Goal: Information Seeking & Learning: Learn about a topic

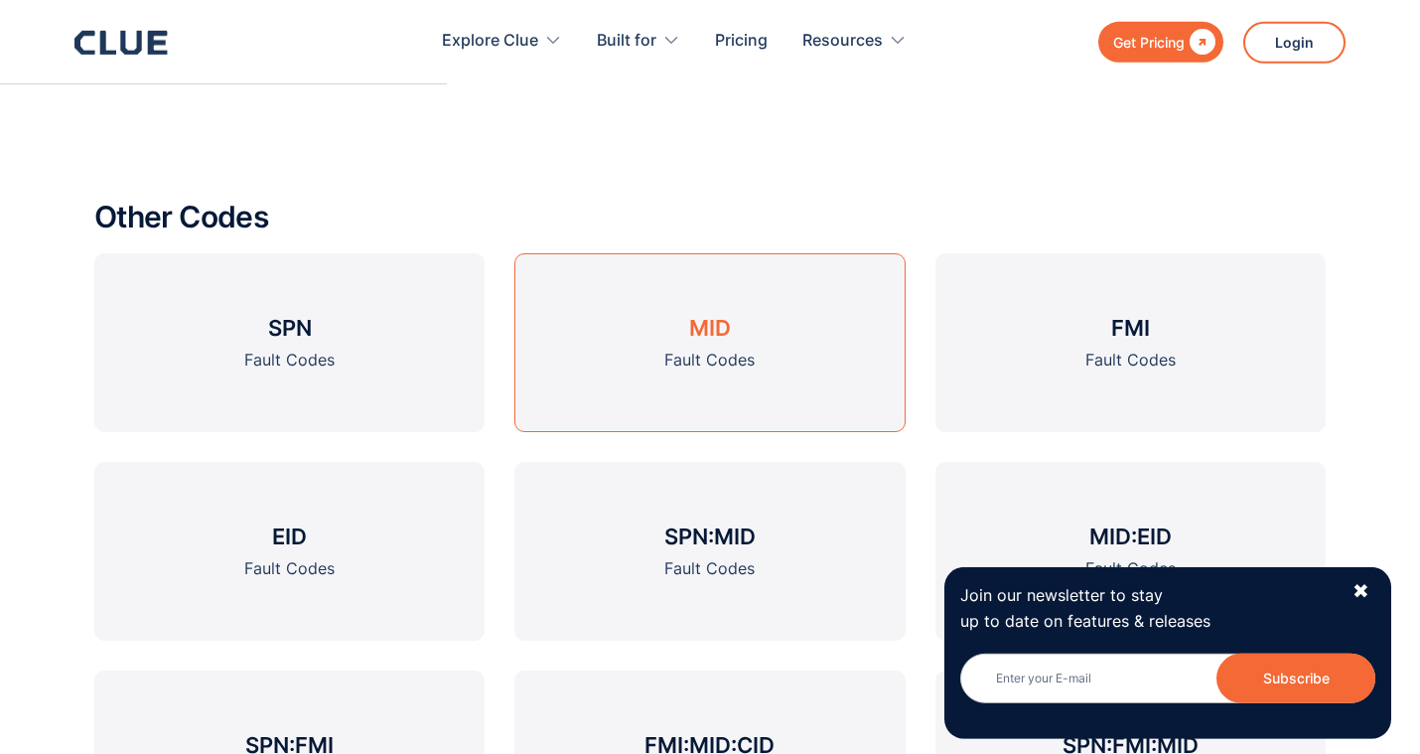
scroll to position [2330, 0]
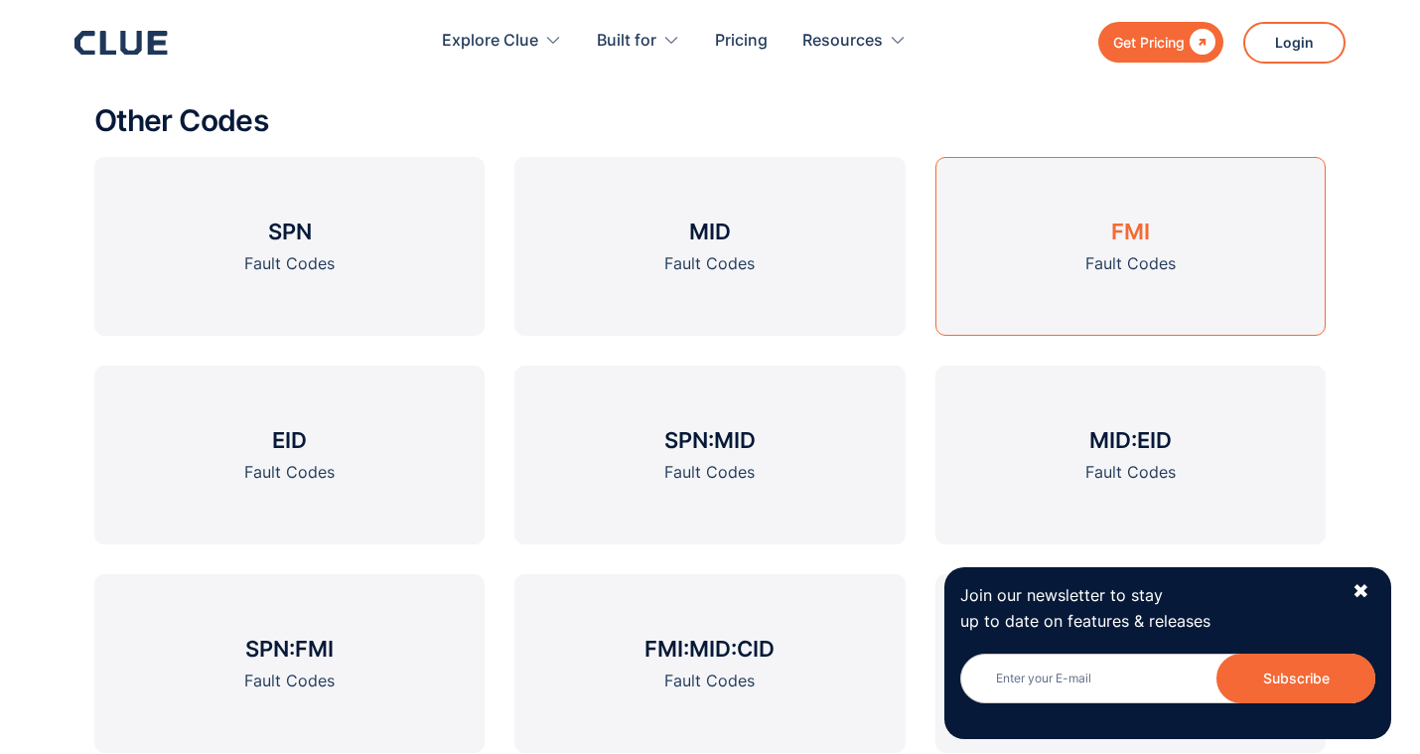
click at [1168, 221] on link "FMI Fault Codes" at bounding box center [1131, 246] width 390 height 179
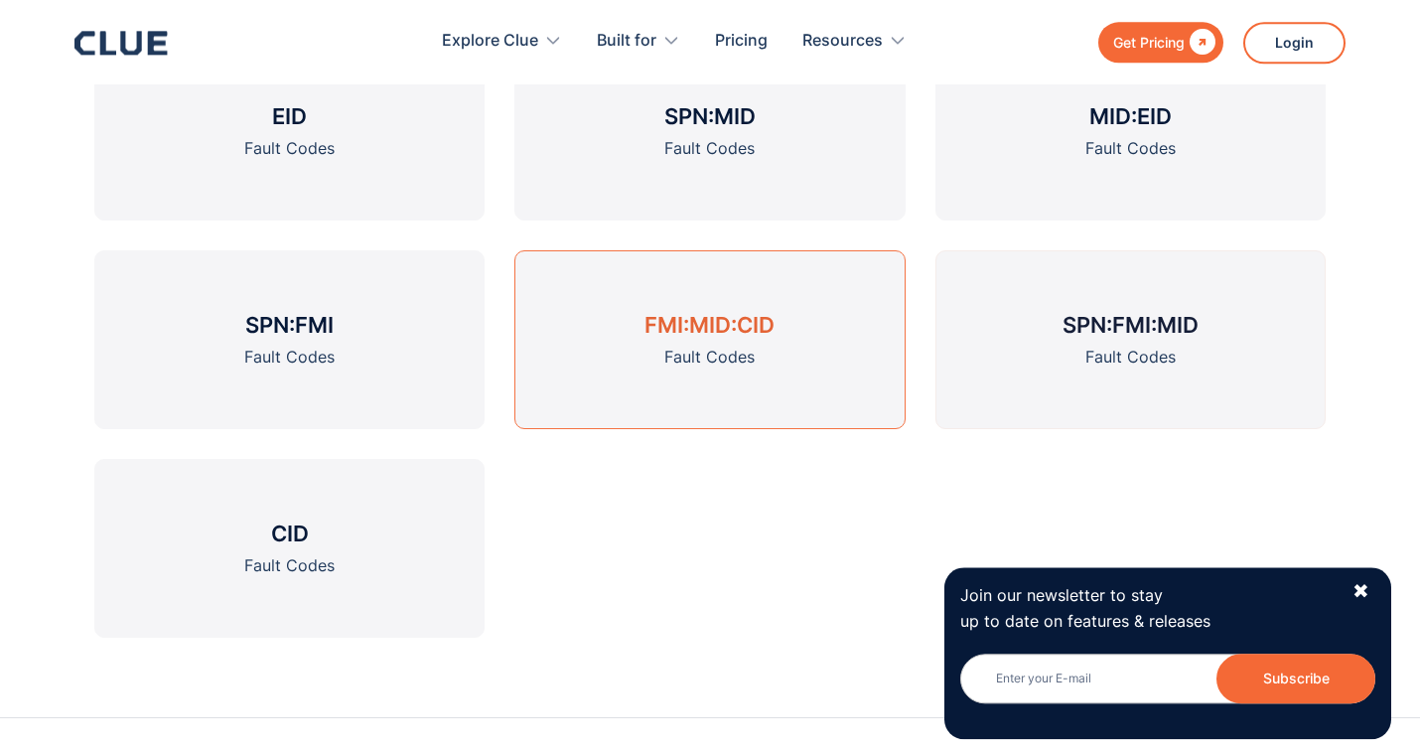
scroll to position [2735, 0]
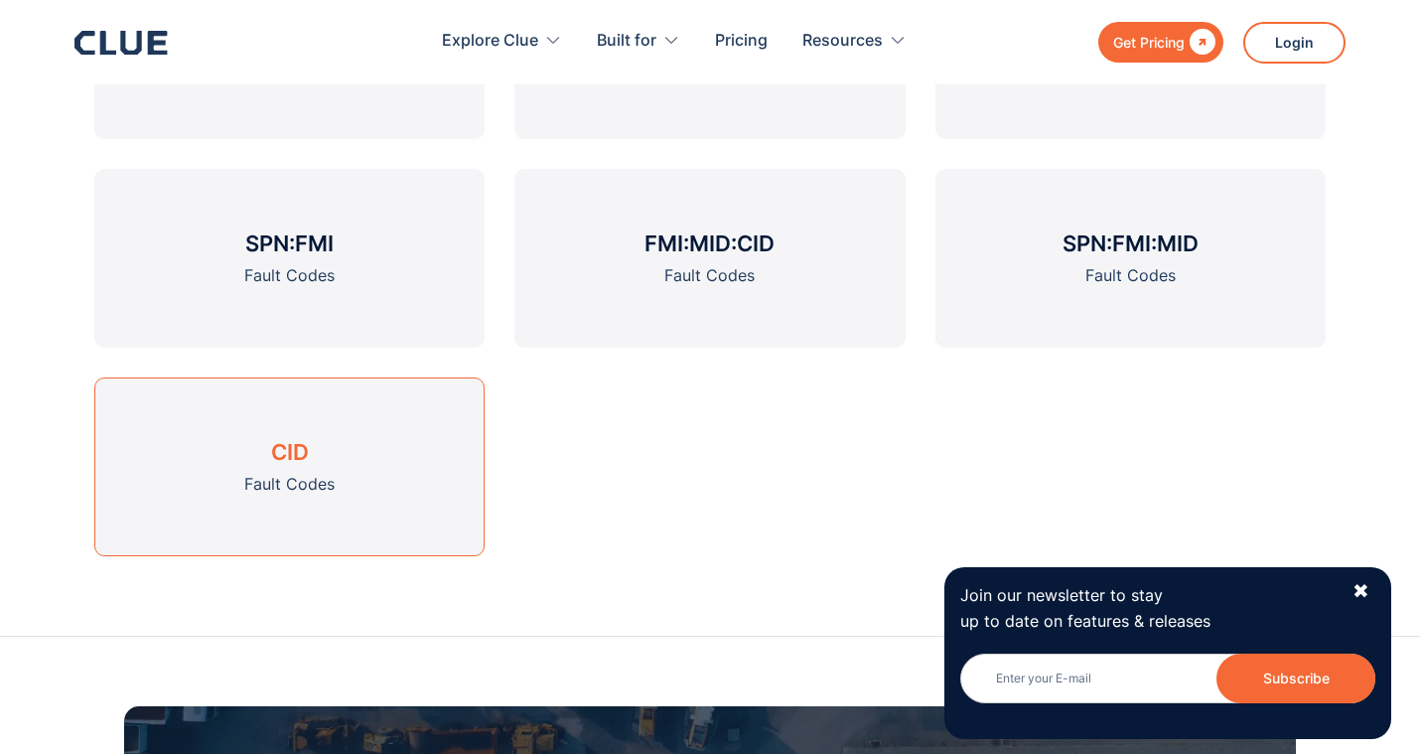
click at [370, 418] on link "CID Fault Codes" at bounding box center [289, 466] width 390 height 179
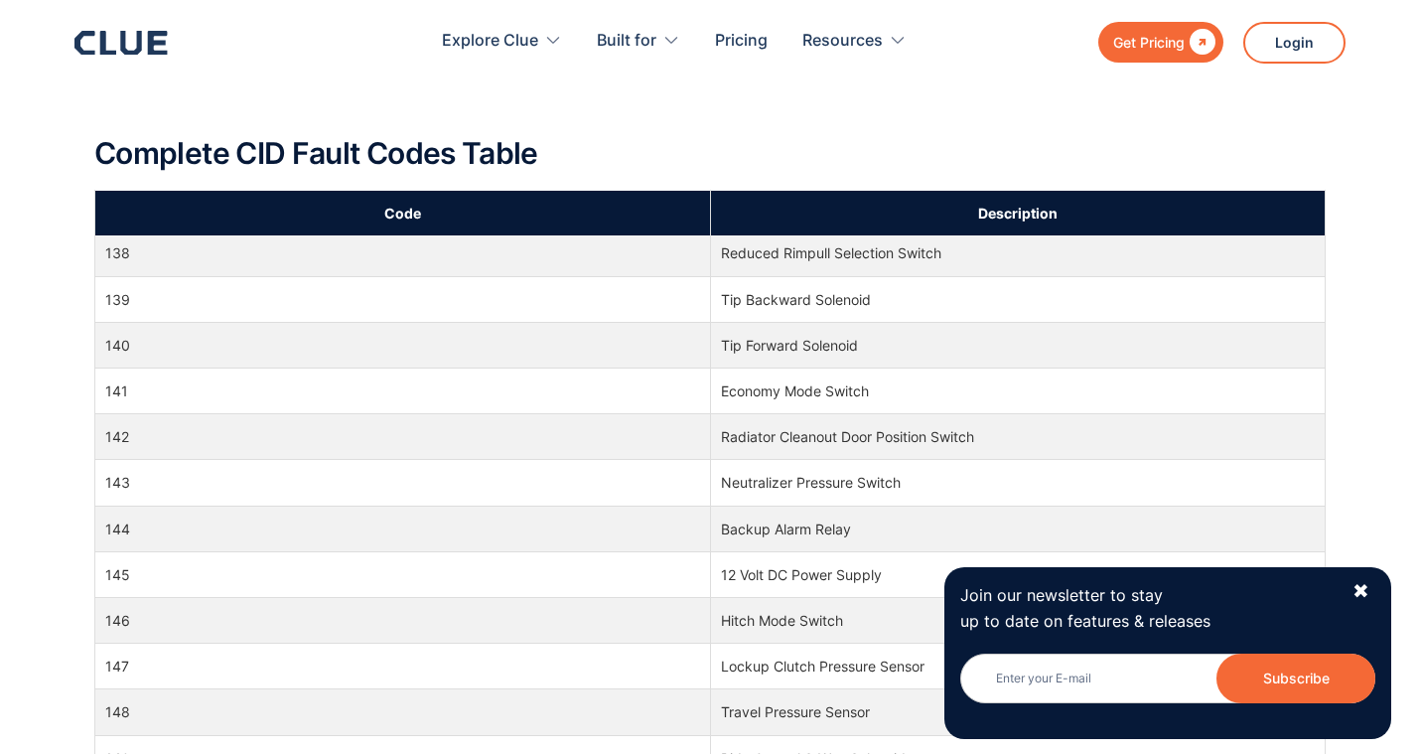
scroll to position [2878, 0]
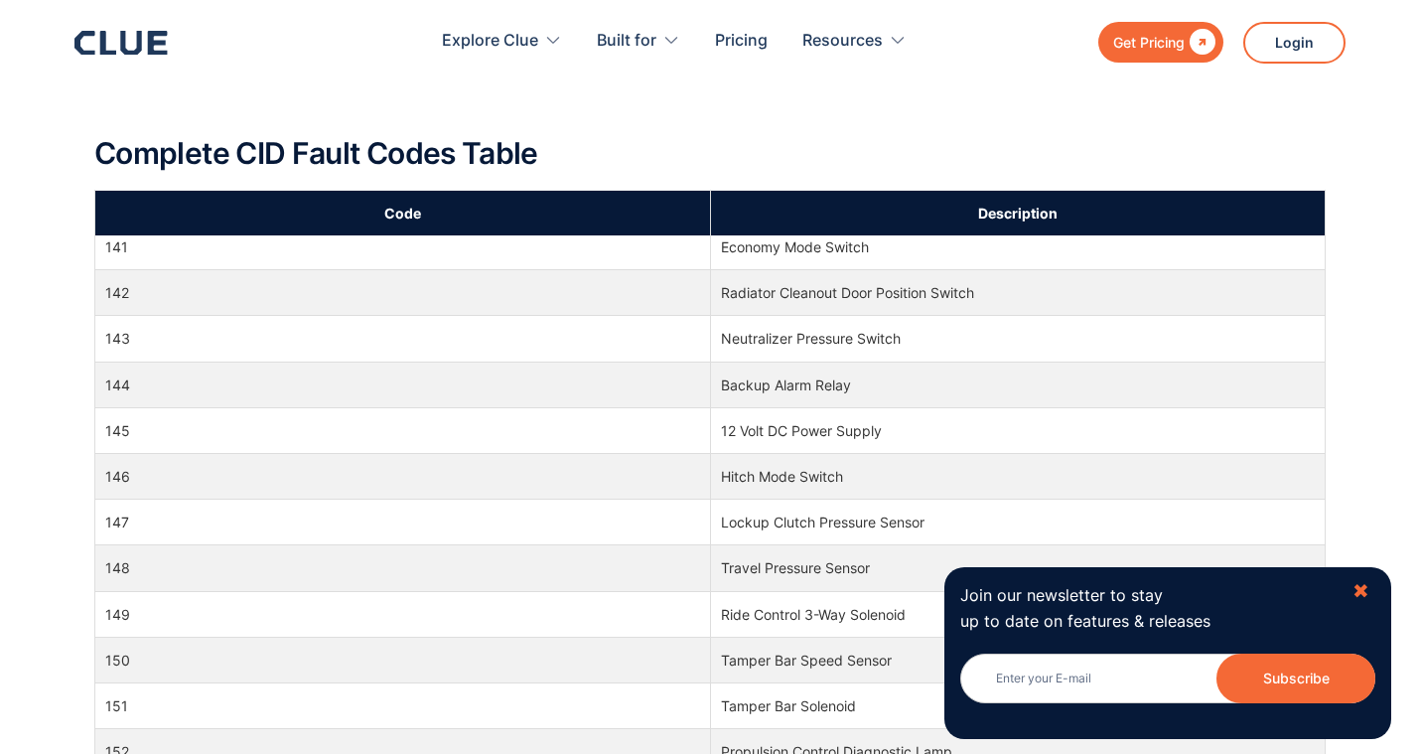
click at [1354, 595] on div "✖" at bounding box center [1361, 591] width 17 height 25
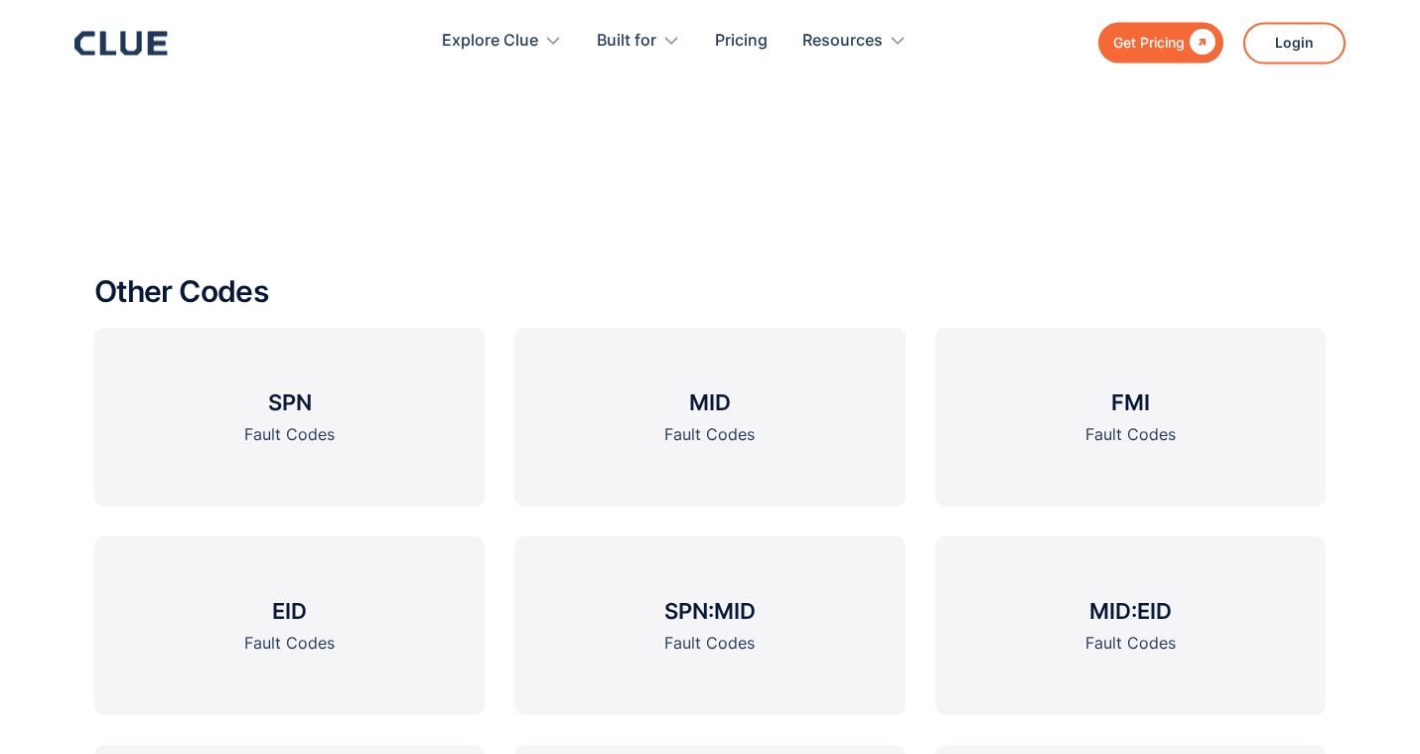
scroll to position [2213, 0]
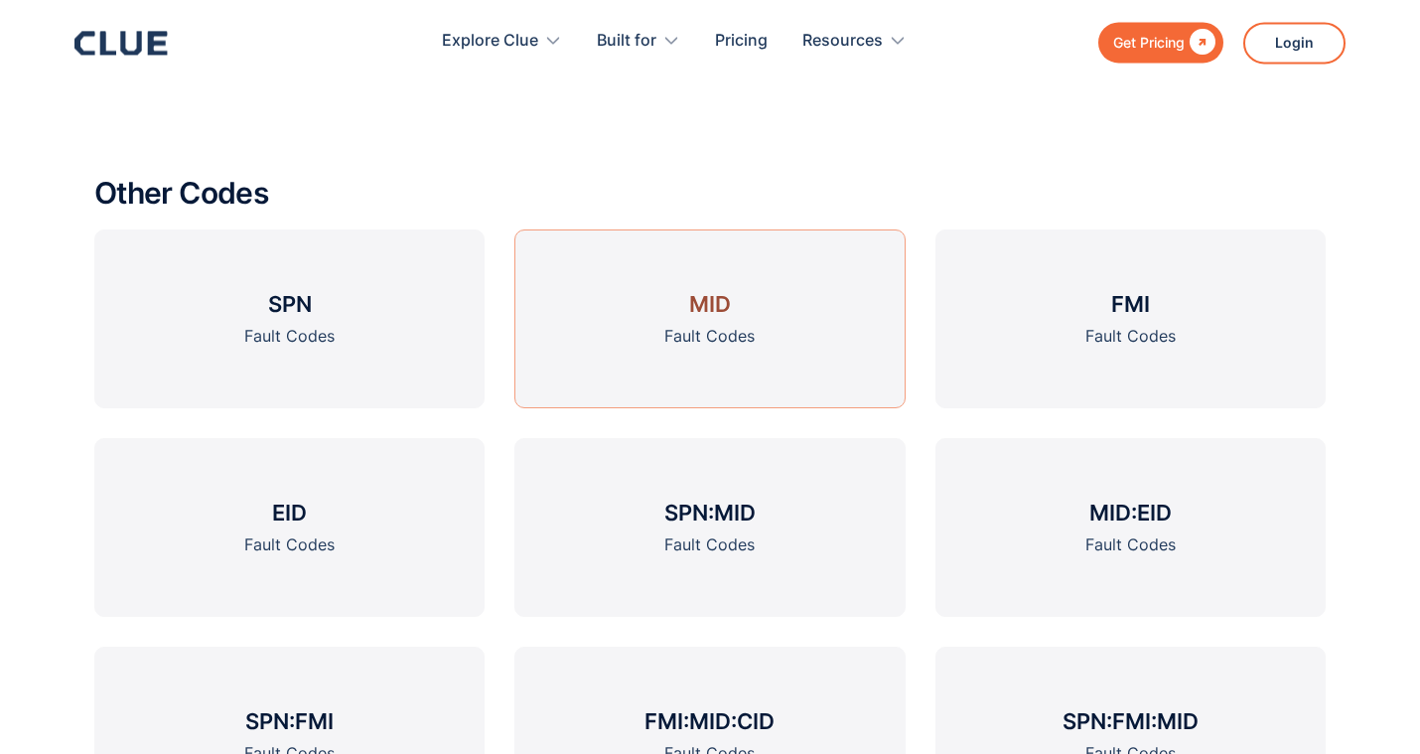
click at [808, 280] on link "MID Fault Codes" at bounding box center [709, 318] width 390 height 179
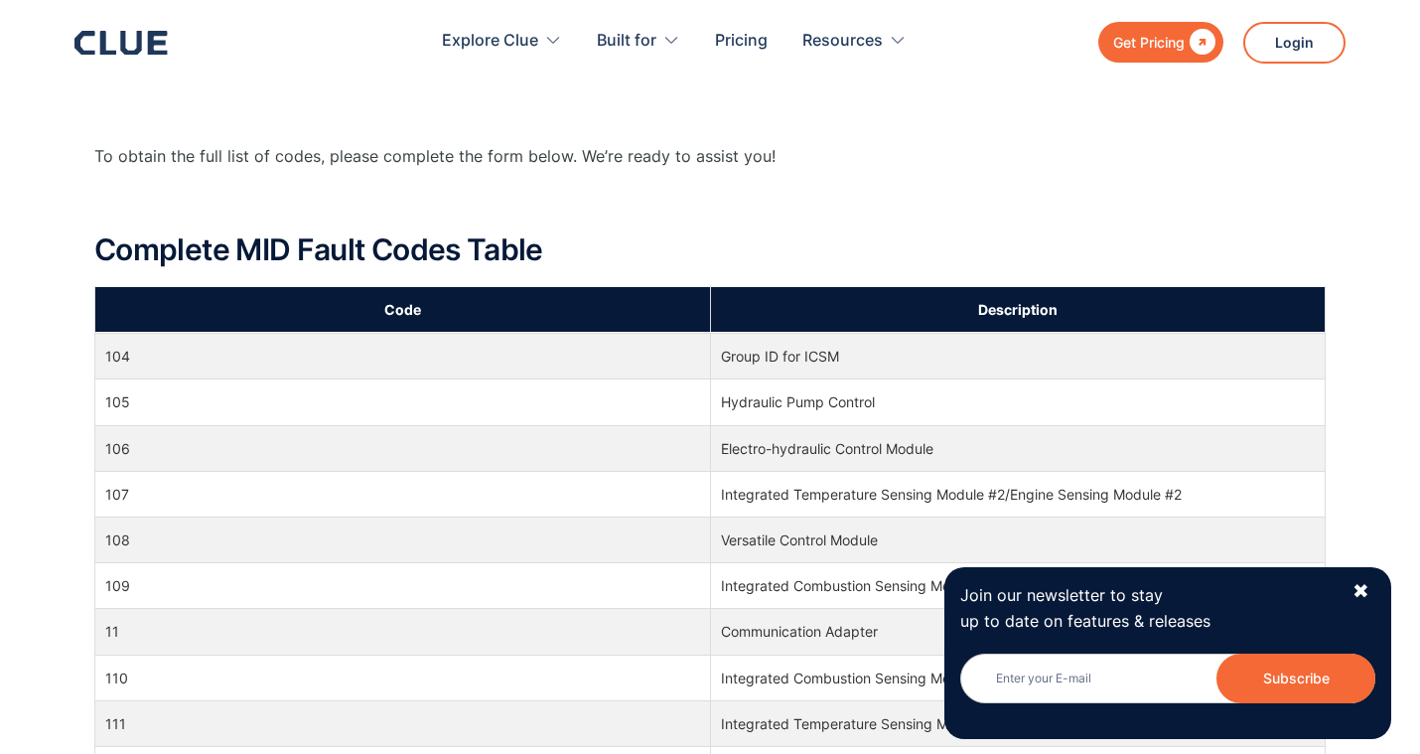
scroll to position [250, 0]
click at [1363, 590] on div "✖" at bounding box center [1361, 591] width 17 height 25
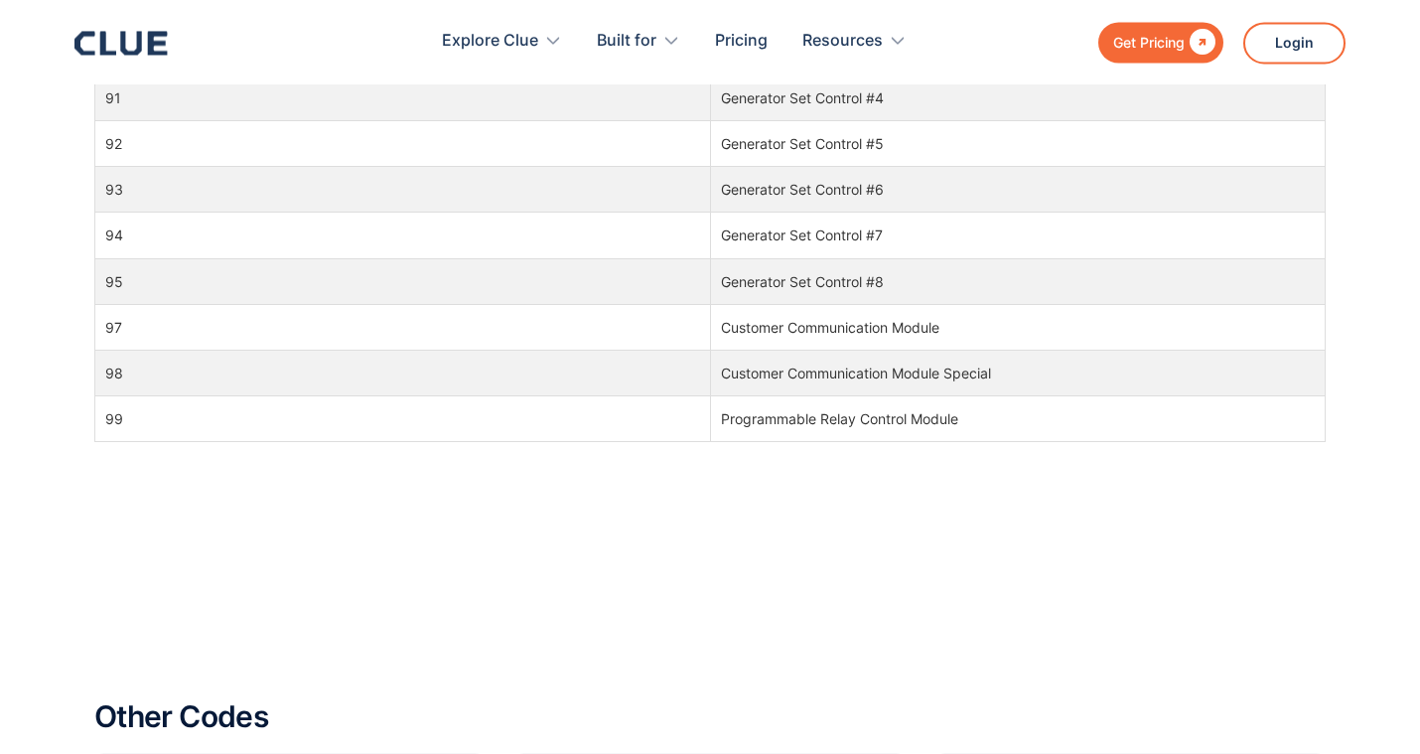
scroll to position [1520, 0]
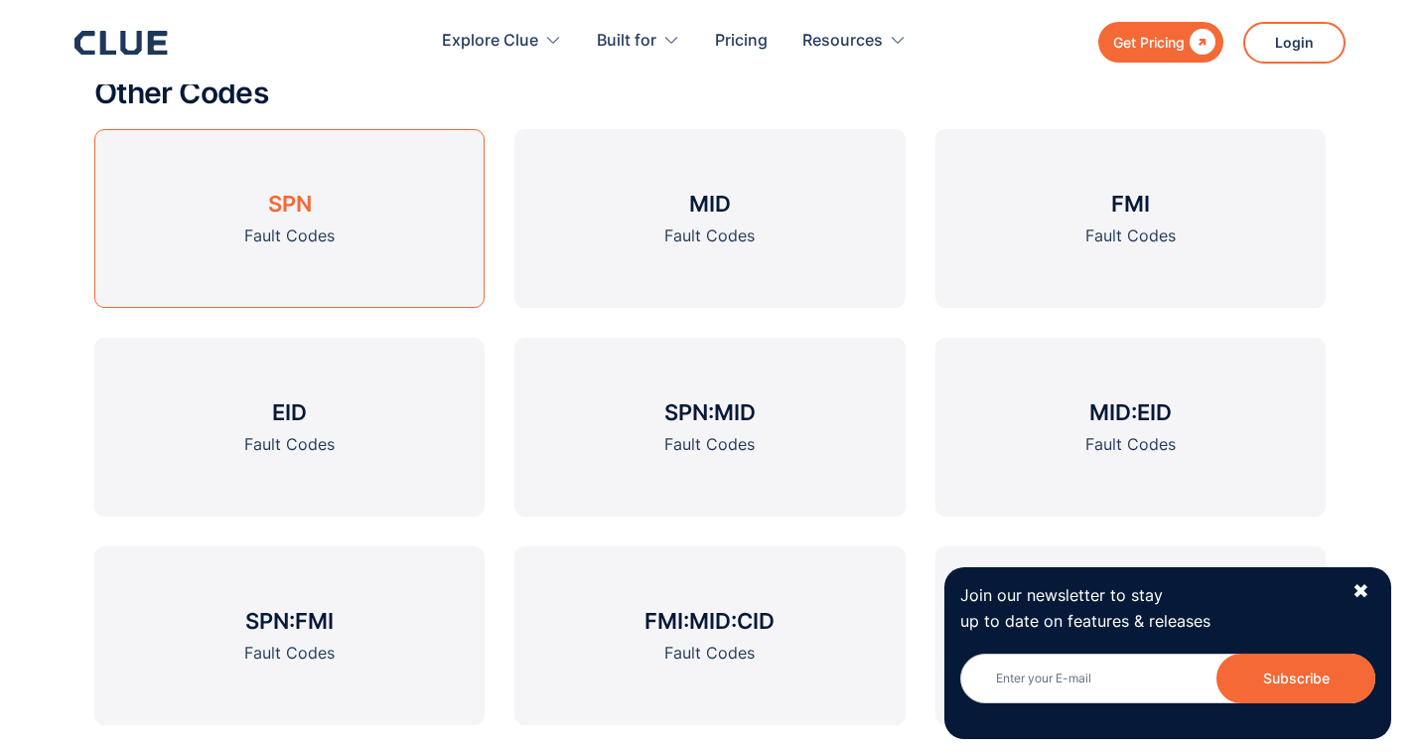
scroll to position [2878, 0]
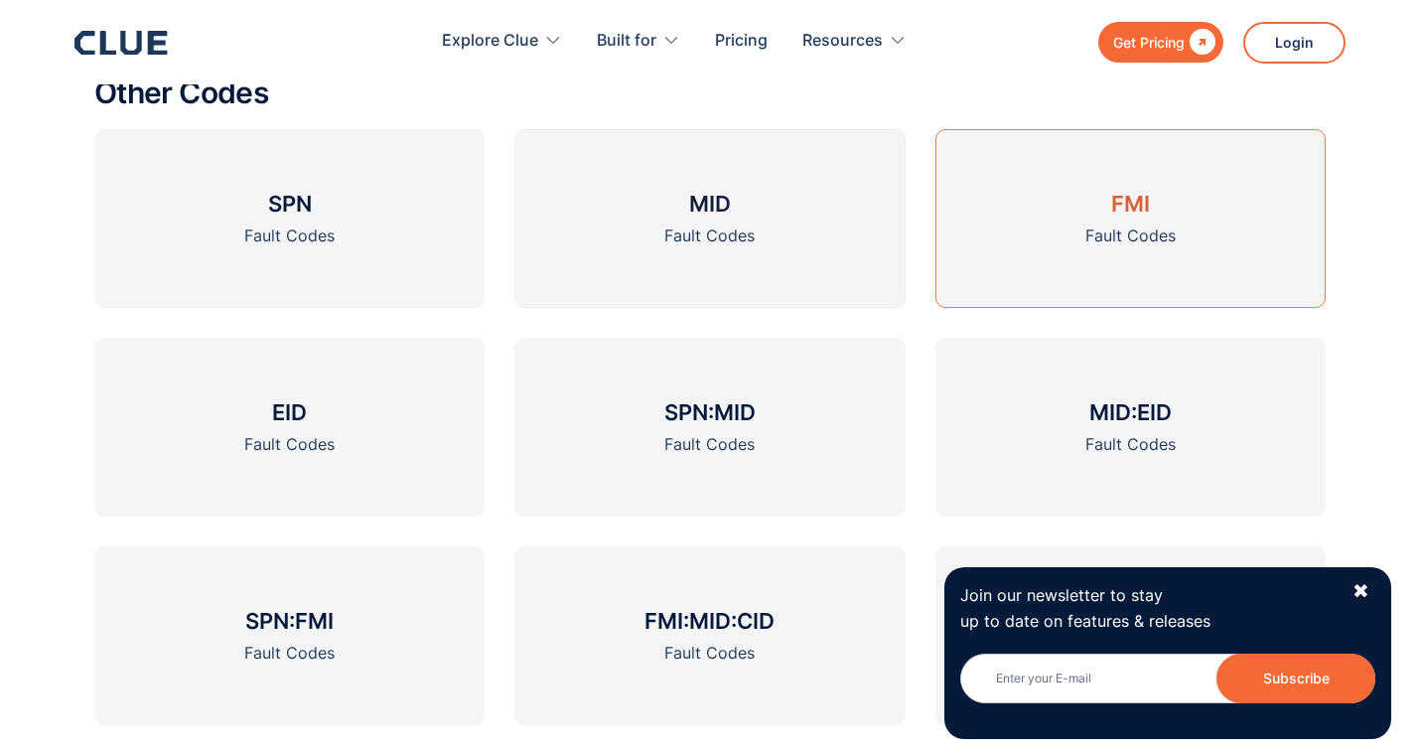
click at [1112, 223] on div "Fault Codes" at bounding box center [1131, 235] width 90 height 25
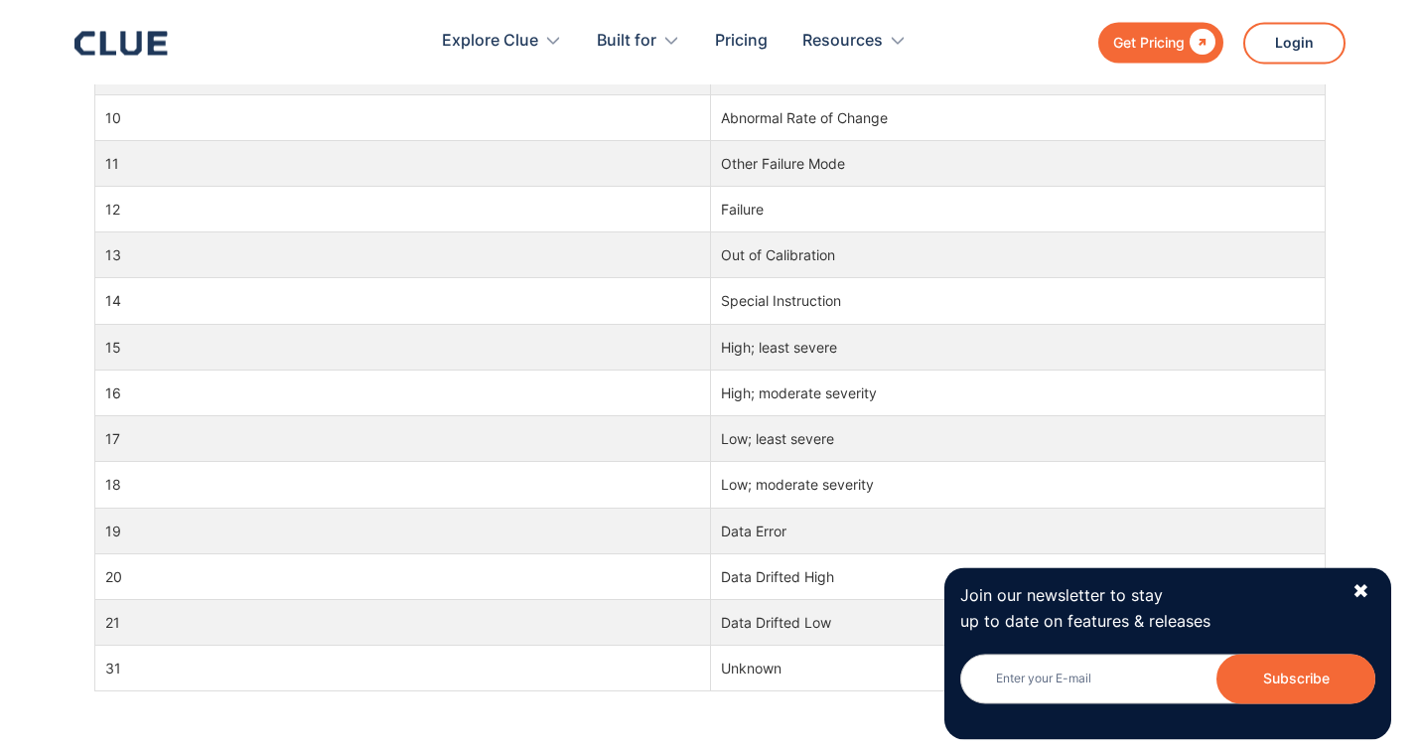
scroll to position [1621, 0]
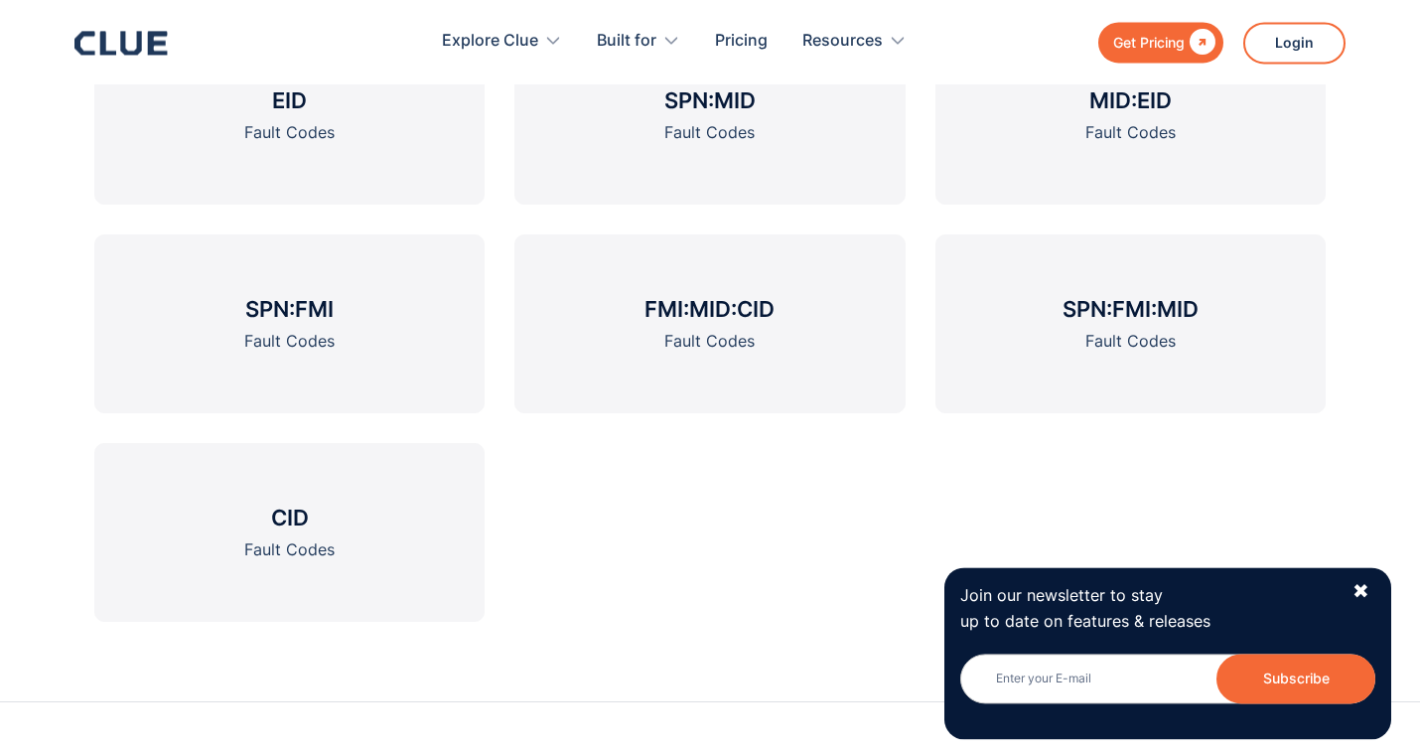
scroll to position [2617, 0]
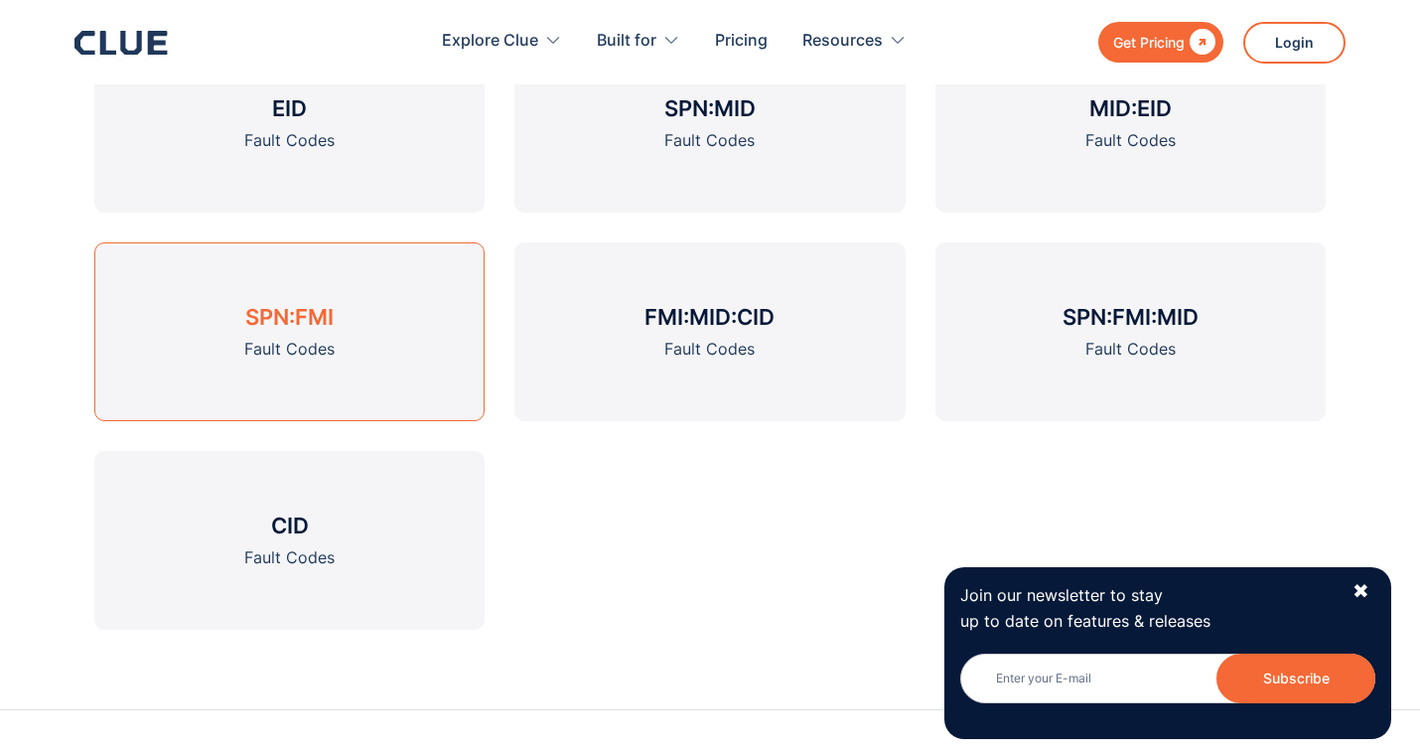
click at [290, 365] on link "SPN:FMI Fault Codes" at bounding box center [289, 331] width 390 height 179
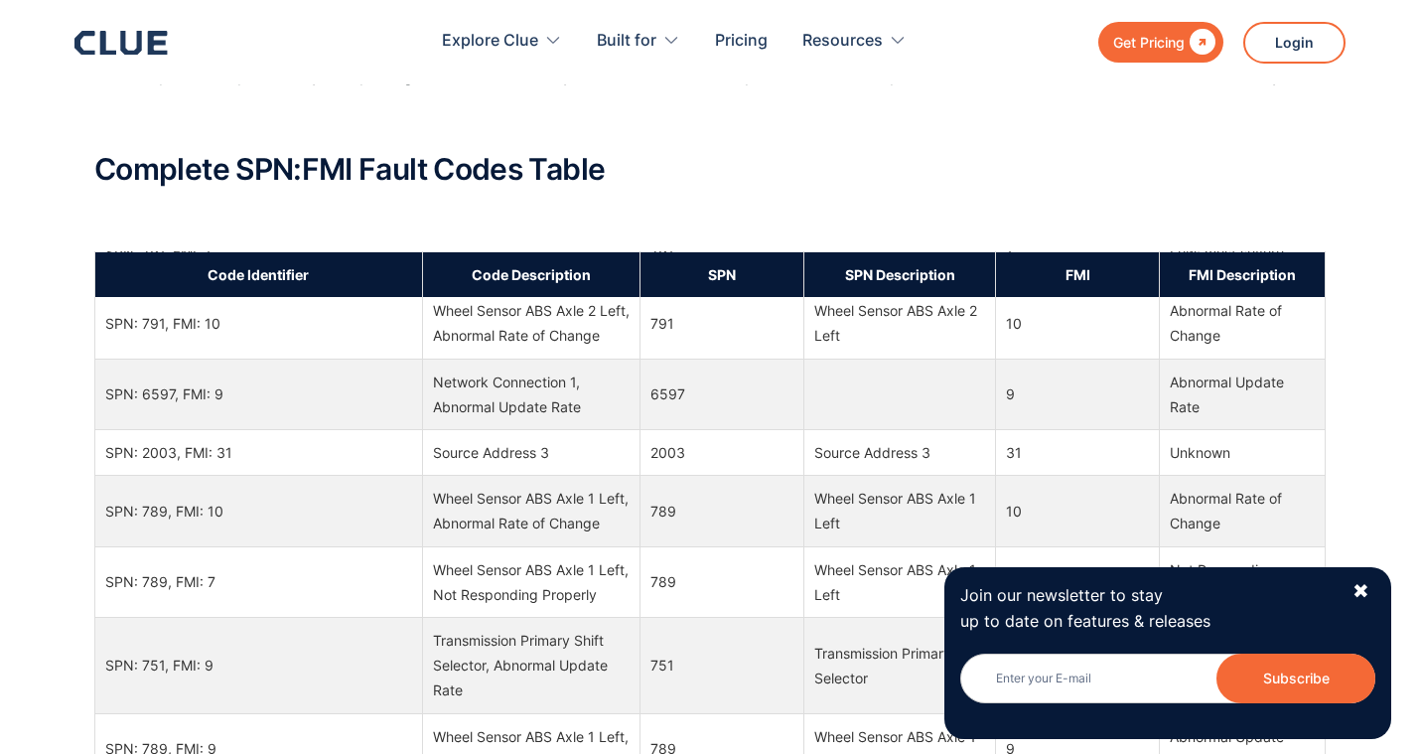
scroll to position [125, 0]
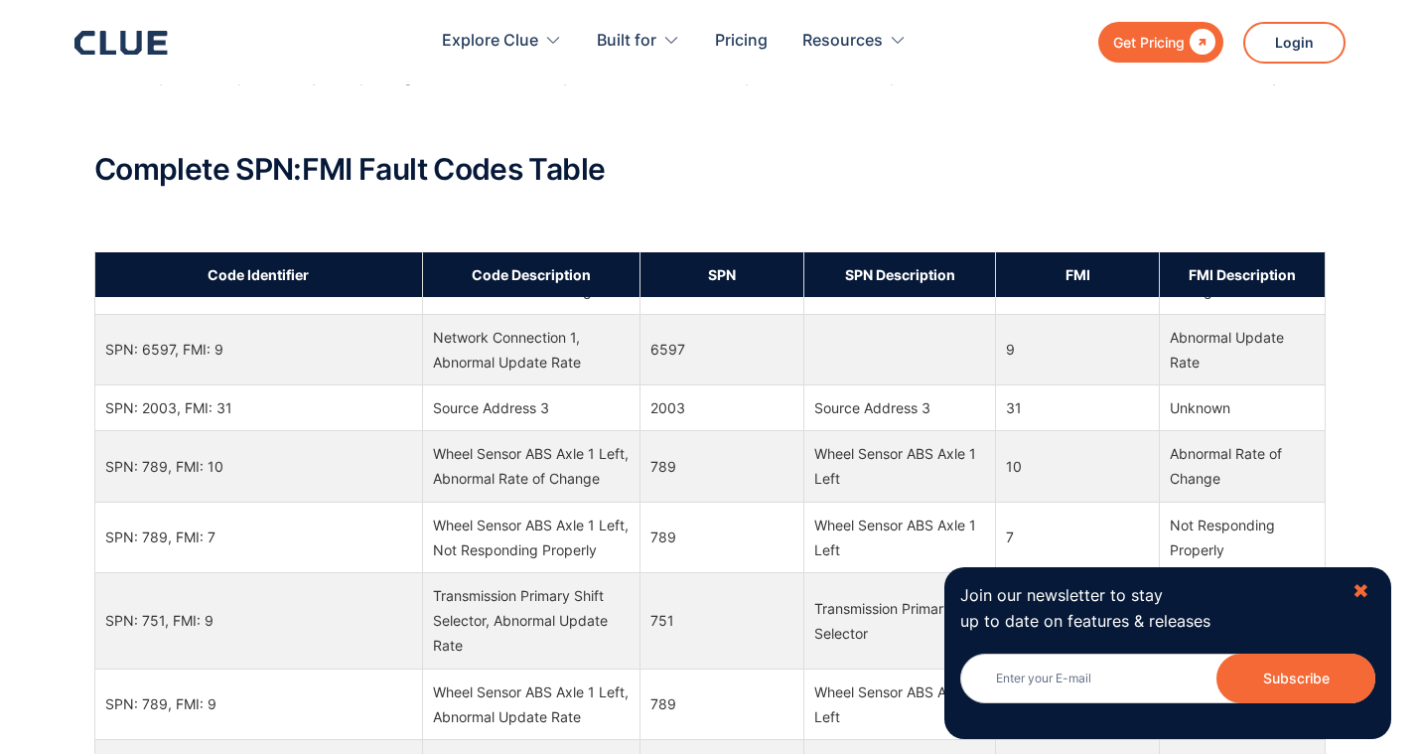
click at [1369, 599] on div "✖" at bounding box center [1361, 591] width 17 height 25
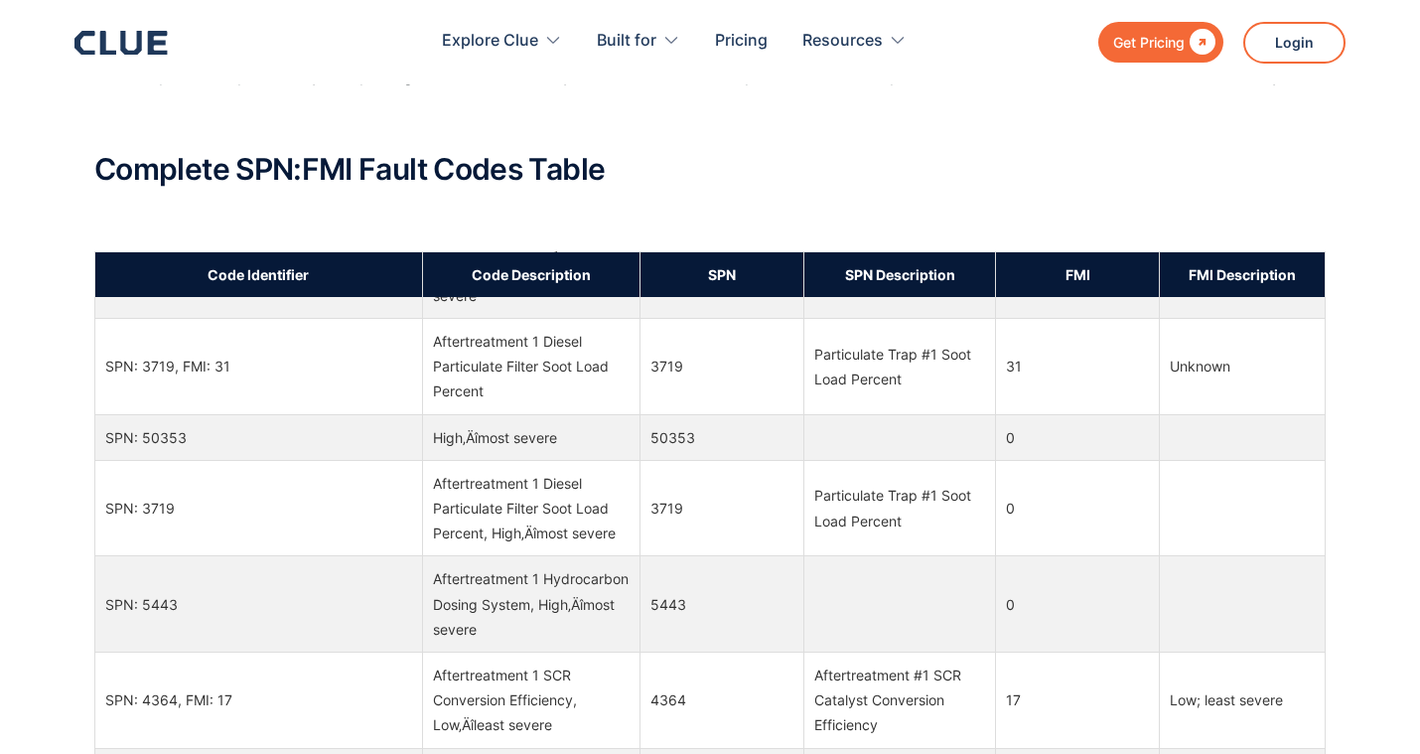
scroll to position [1502, 0]
